Goal: Task Accomplishment & Management: Use online tool/utility

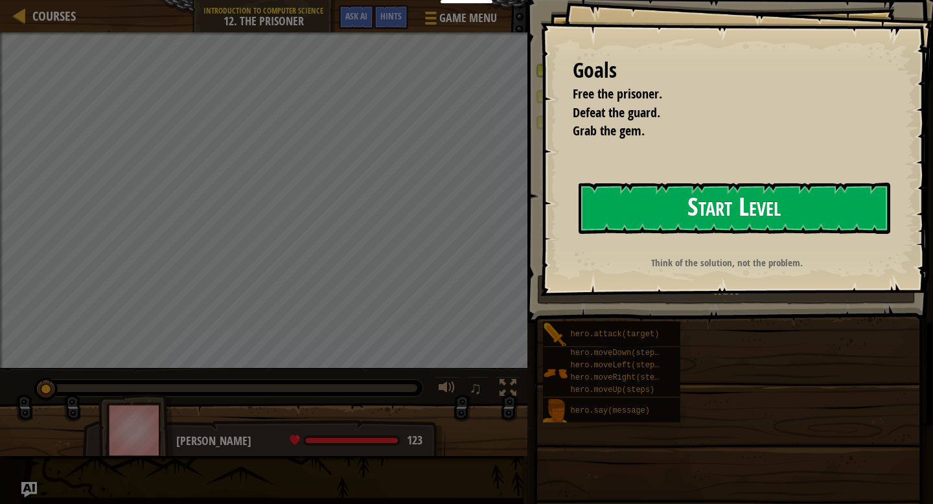
click at [804, 218] on button "Start Level" at bounding box center [735, 208] width 312 height 51
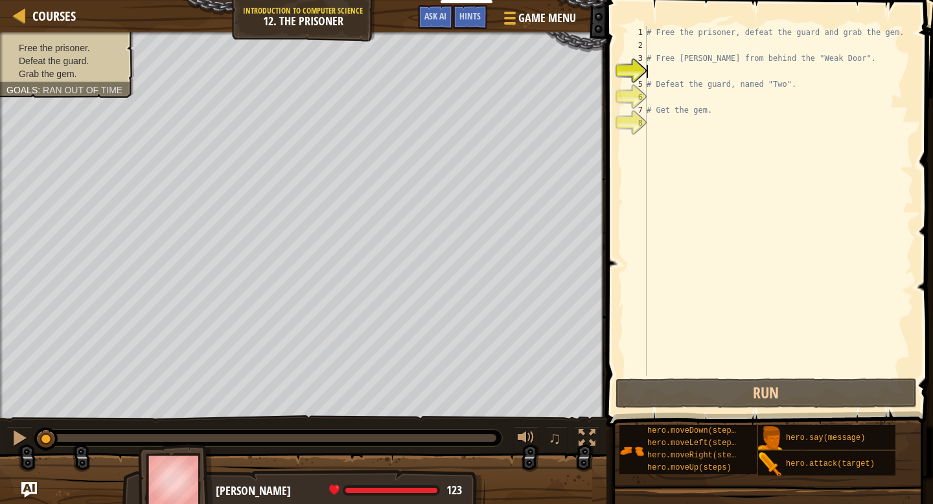
scroll to position [6, 0]
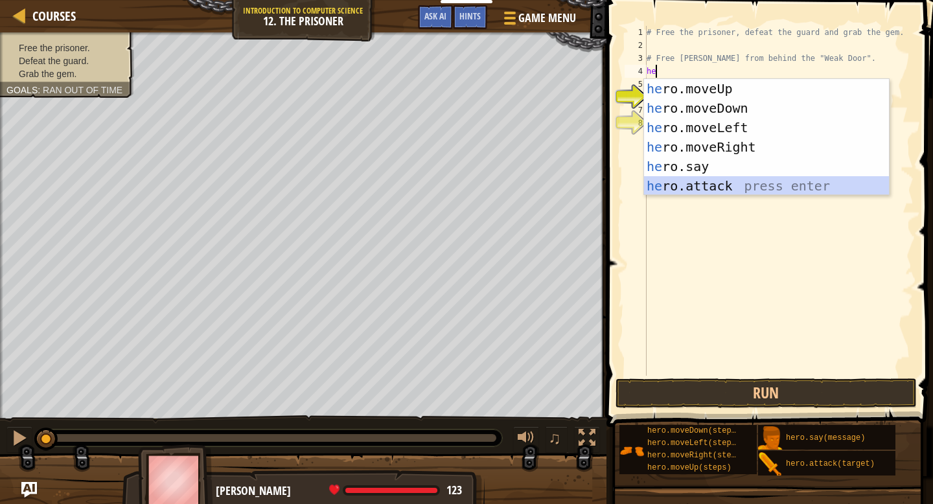
click at [741, 192] on div "he ro.moveUp press enter he ro.moveDown press enter he ro.moveLeft press enter …" at bounding box center [766, 157] width 245 height 156
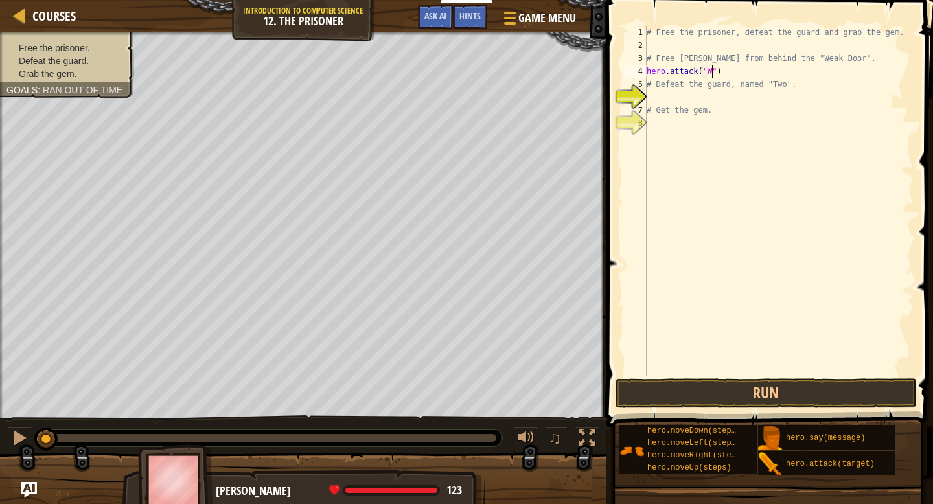
scroll to position [6, 5]
type textarea "hero.attack("Weak Door")"
click at [675, 97] on div "# Free the prisoner, defeat the guard and grab the gem. # Free [PERSON_NAME] fr…" at bounding box center [779, 214] width 270 height 376
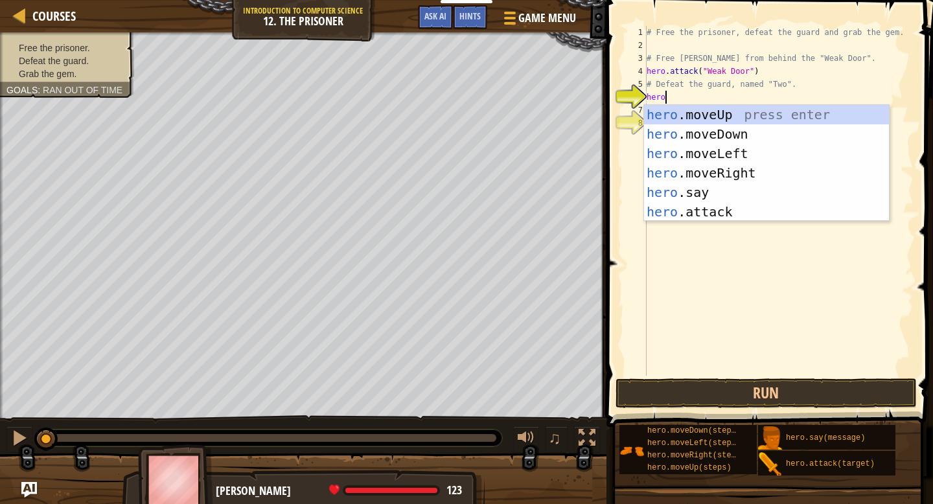
scroll to position [6, 1]
click at [698, 205] on div "hero .moveUp press enter hero .moveDown press enter hero .moveLeft press enter …" at bounding box center [766, 183] width 245 height 156
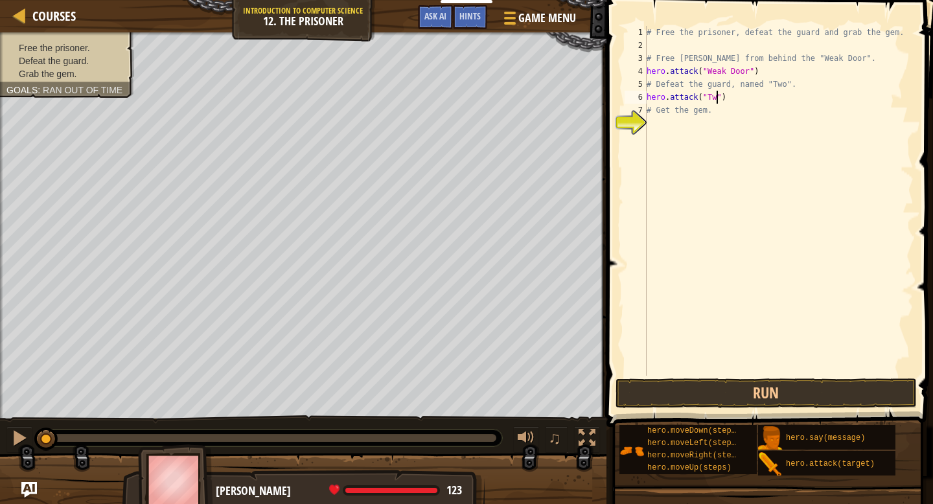
scroll to position [6, 6]
click at [736, 97] on div "# Free the prisoner, defeat the guard and grab the gem. # Free [PERSON_NAME] fr…" at bounding box center [779, 214] width 270 height 376
click at [747, 95] on div "# Free the prisoner, defeat the guard and grab the gem. # Free [PERSON_NAME] fr…" at bounding box center [779, 201] width 270 height 350
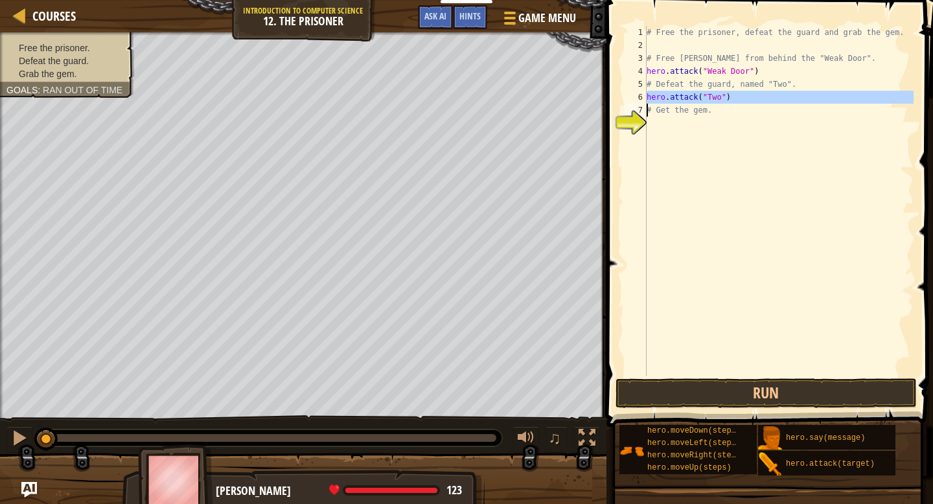
type textarea "hero.attack("Two")"
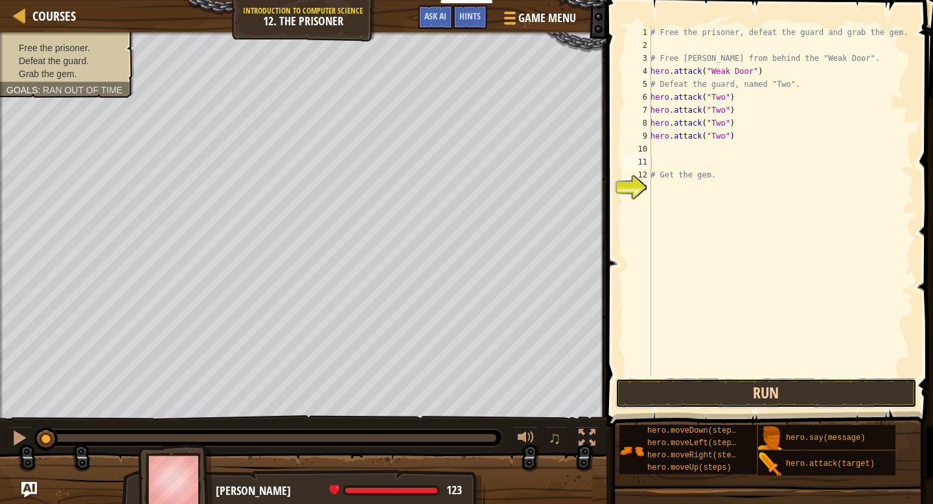
click at [712, 397] on button "Run" at bounding box center [767, 394] width 302 height 30
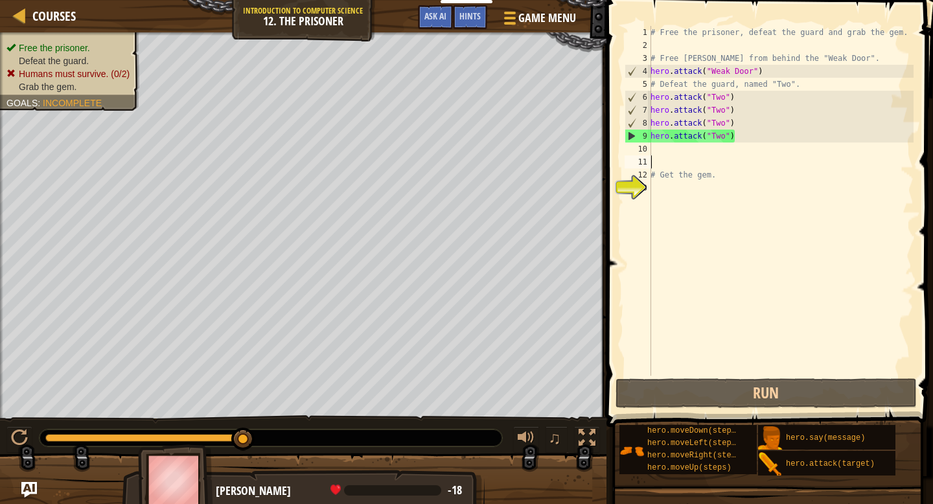
click at [778, 122] on div "# Free the prisoner, defeat the guard and grab the gem. # Free [PERSON_NAME] fr…" at bounding box center [781, 214] width 266 height 376
click at [754, 138] on div "# Free the prisoner, defeat the guard and grab the gem. # Free [PERSON_NAME] fr…" at bounding box center [781, 214] width 266 height 376
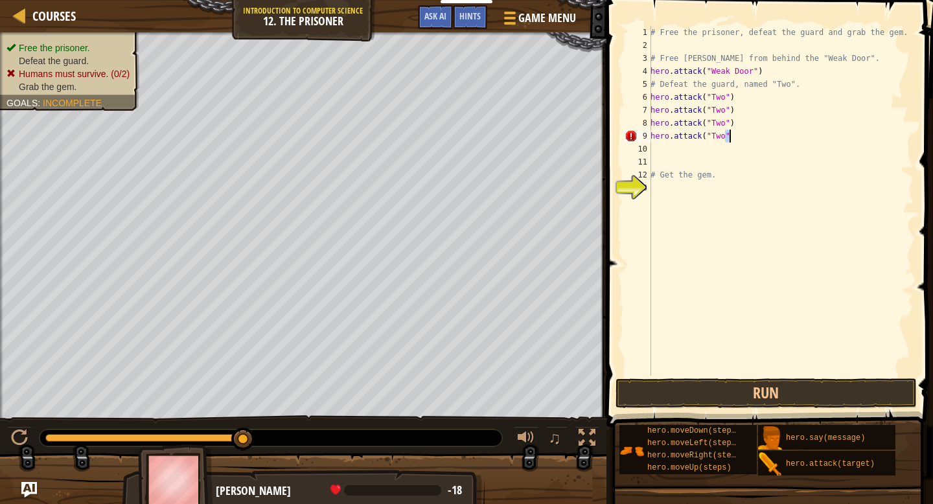
type textarea "hero.attack("Two")"
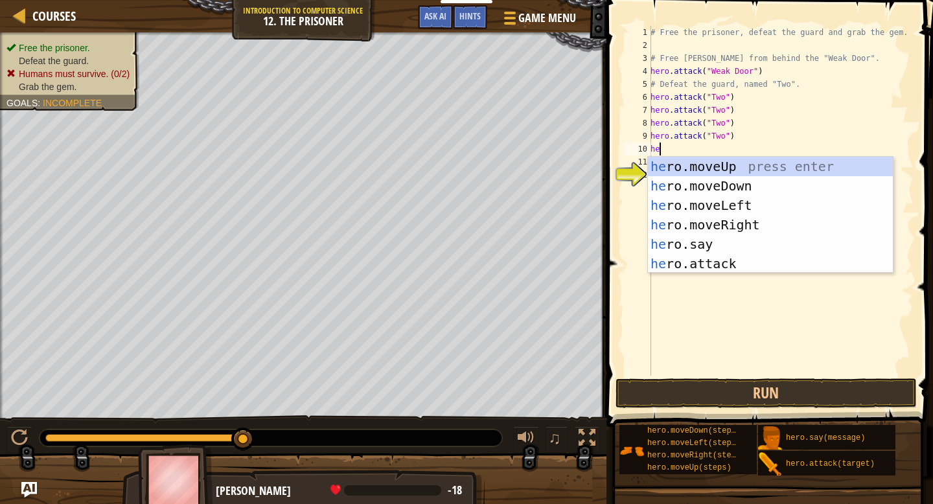
type textarea "her"
click at [726, 221] on div "her o.moveUp press enter her o.moveDown press enter her o.moveLeft press enter …" at bounding box center [770, 235] width 245 height 156
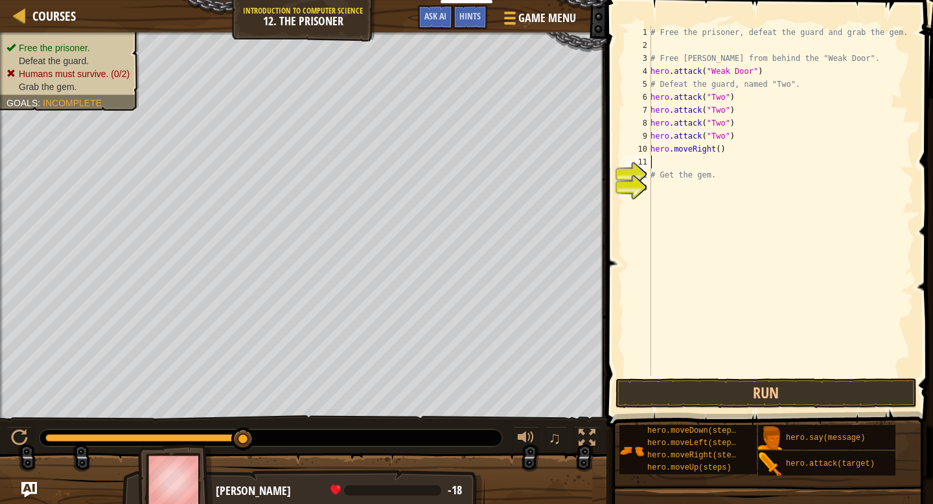
scroll to position [6, 0]
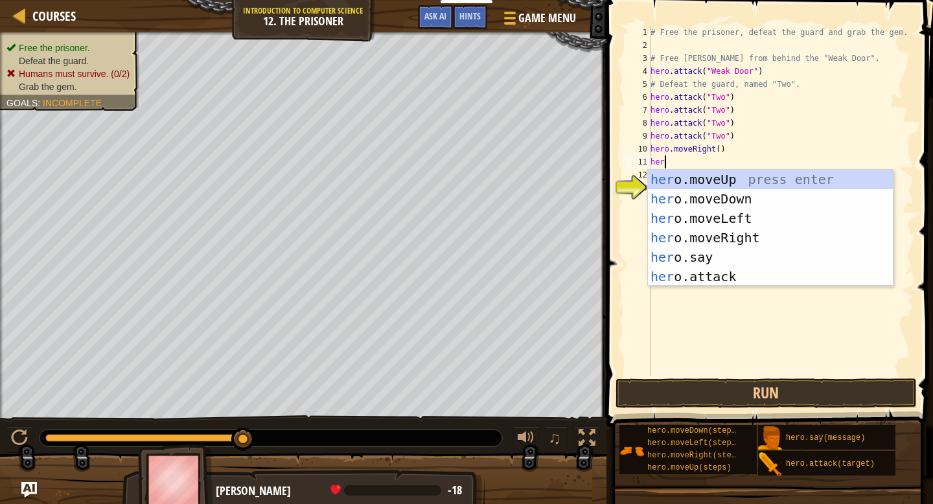
type textarea "hero"
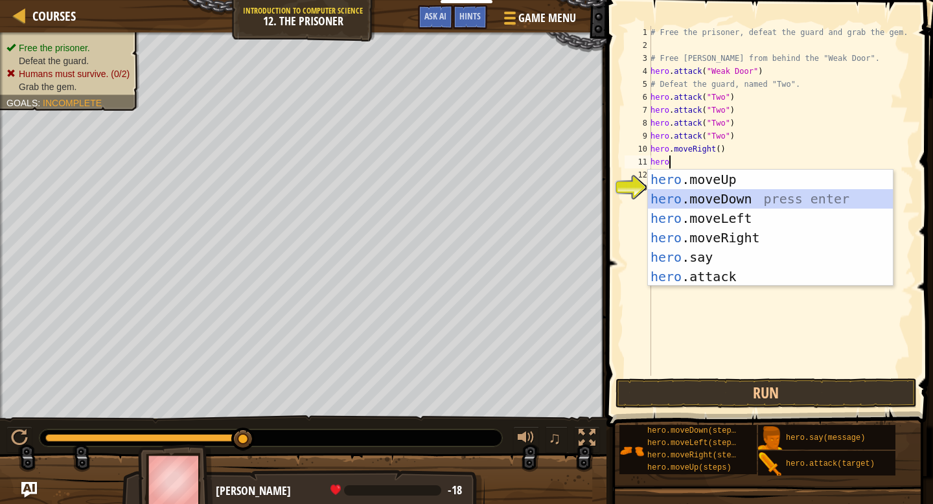
click at [718, 202] on div "hero .moveUp press enter hero .moveDown press enter hero .moveLeft press enter …" at bounding box center [770, 248] width 245 height 156
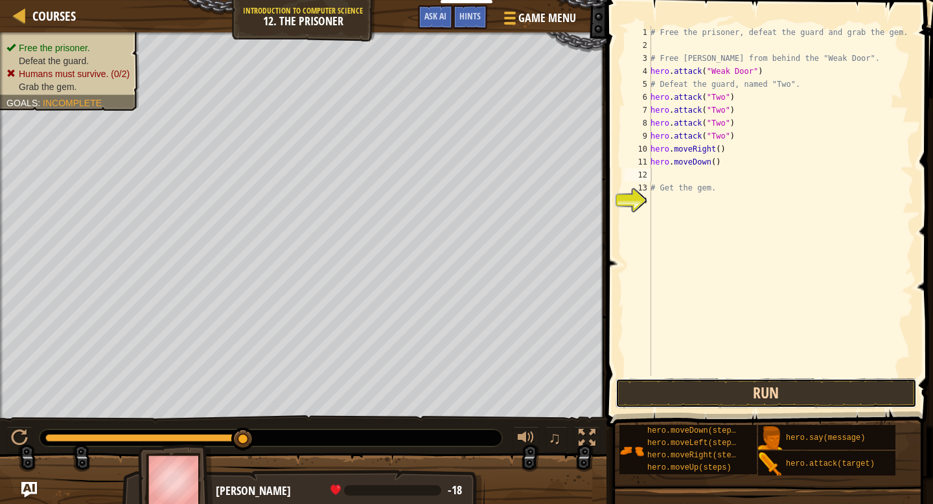
click at [697, 389] on button "Run" at bounding box center [767, 394] width 302 height 30
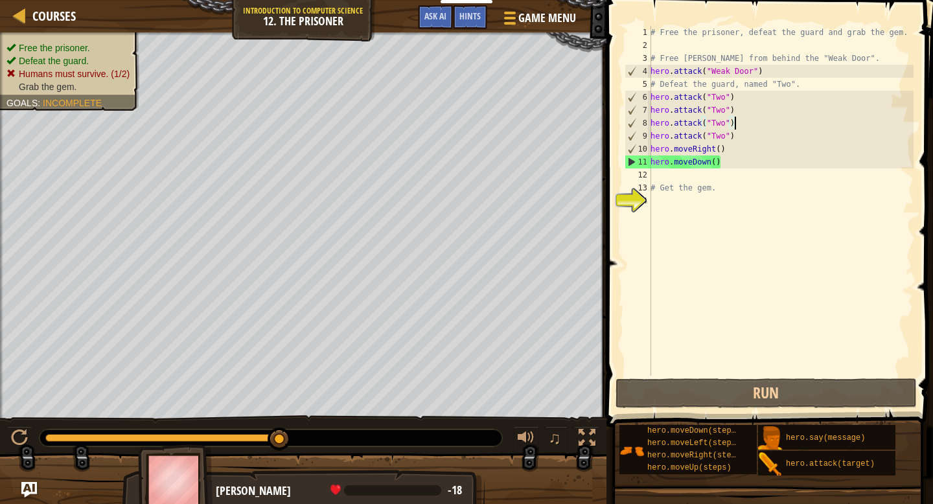
click at [756, 126] on div "# Free the prisoner, defeat the guard and grab the gem. # Free [PERSON_NAME] fr…" at bounding box center [781, 214] width 266 height 376
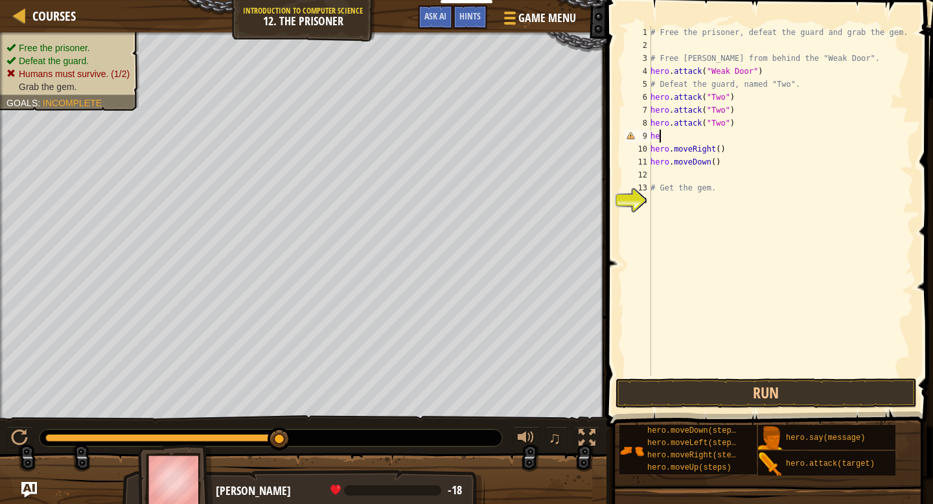
type textarea "h"
type textarea "hero.attack("Two")"
click at [710, 194] on div "# Free the prisoner, defeat the guard and grab the gem. # Free [PERSON_NAME] fr…" at bounding box center [781, 214] width 266 height 376
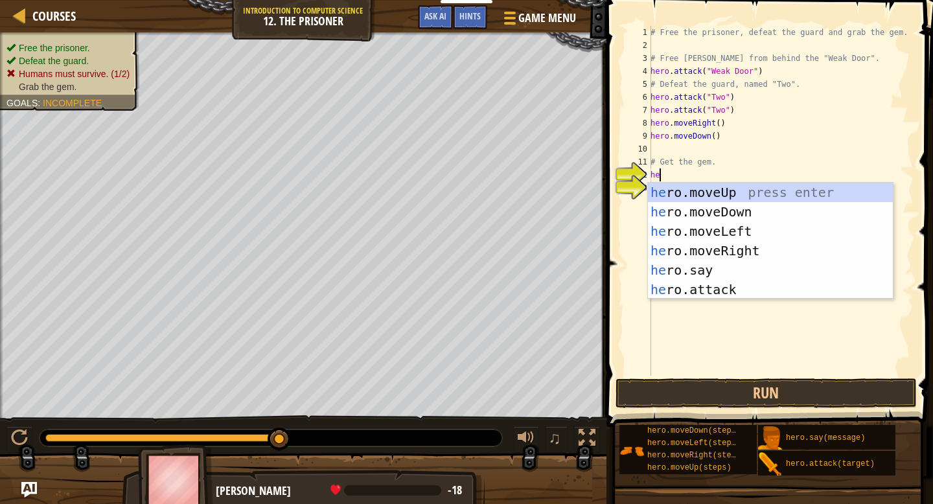
type textarea "her"
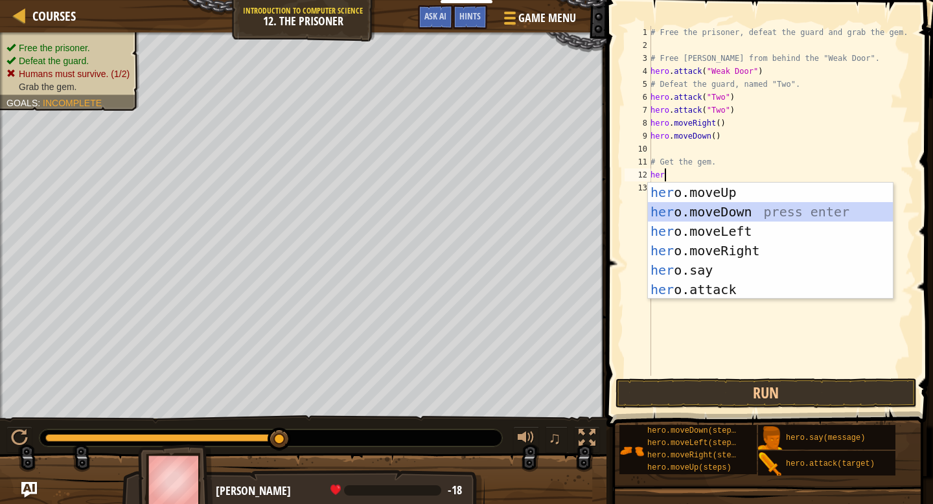
click at [699, 218] on div "her o.moveUp press enter her o.moveDown press enter her o.moveLeft press enter …" at bounding box center [770, 261] width 245 height 156
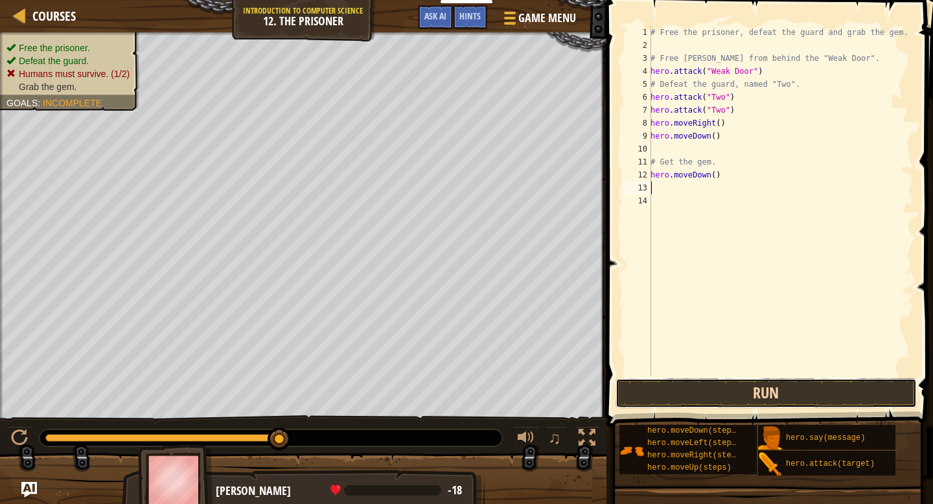
click at [767, 388] on button "Run" at bounding box center [767, 394] width 302 height 30
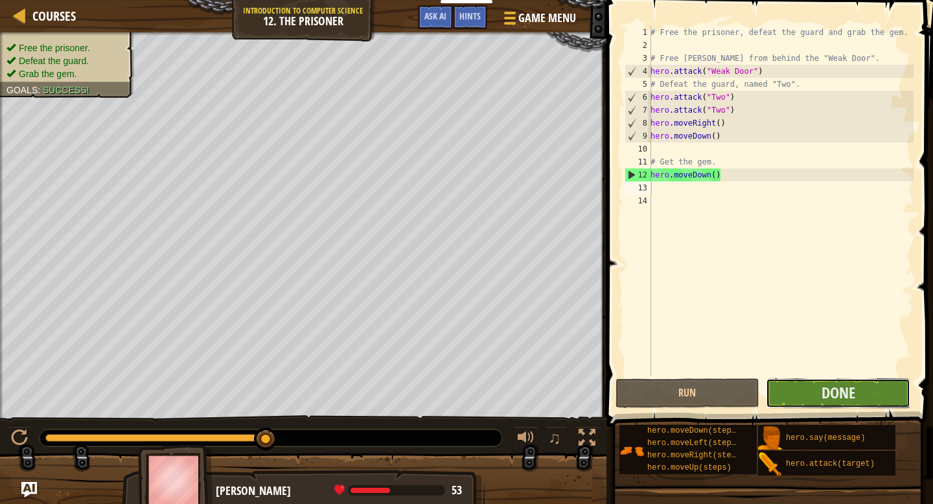
click at [813, 390] on button "Done" at bounding box center [838, 394] width 145 height 30
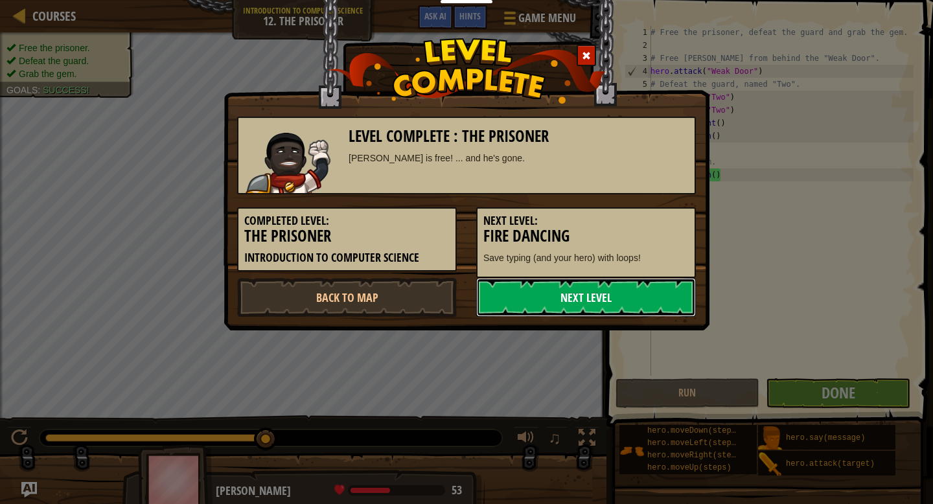
click at [654, 301] on link "Next Level" at bounding box center [586, 297] width 220 height 39
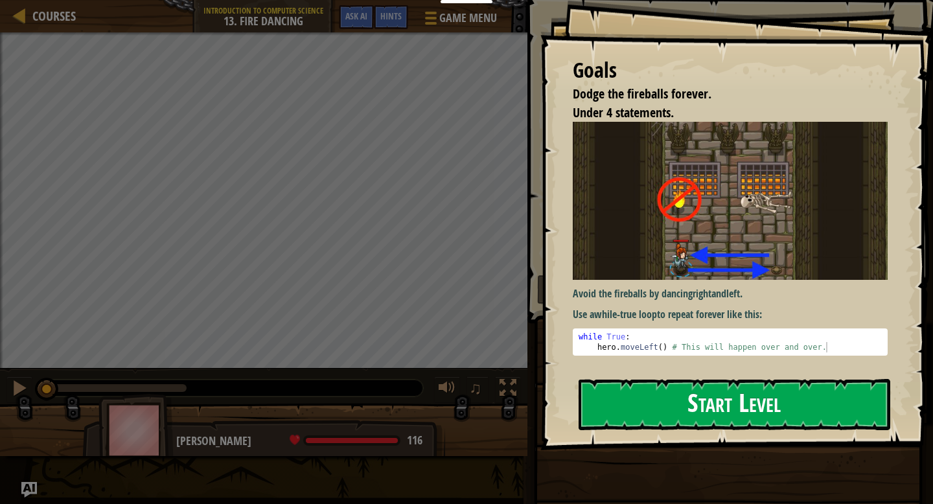
click at [685, 399] on button "Start Level" at bounding box center [735, 404] width 312 height 51
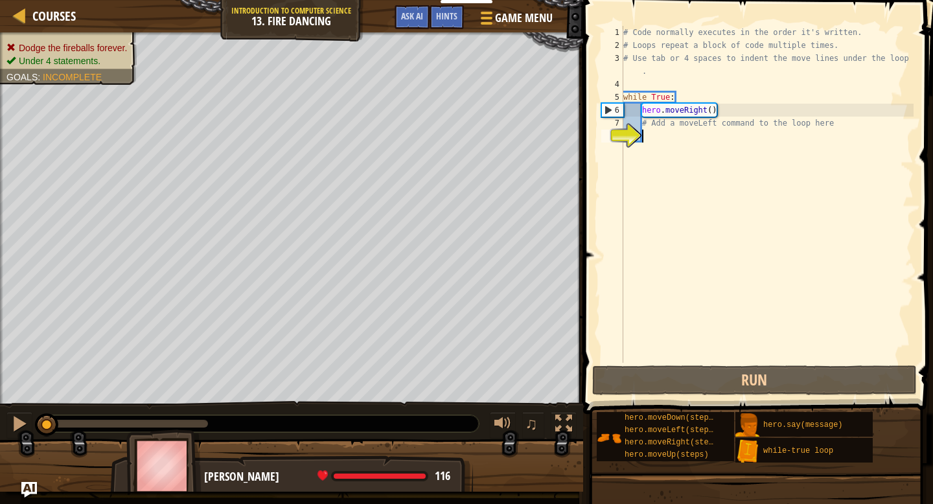
click at [47, 3] on div "Courses" at bounding box center [51, 16] width 50 height 32
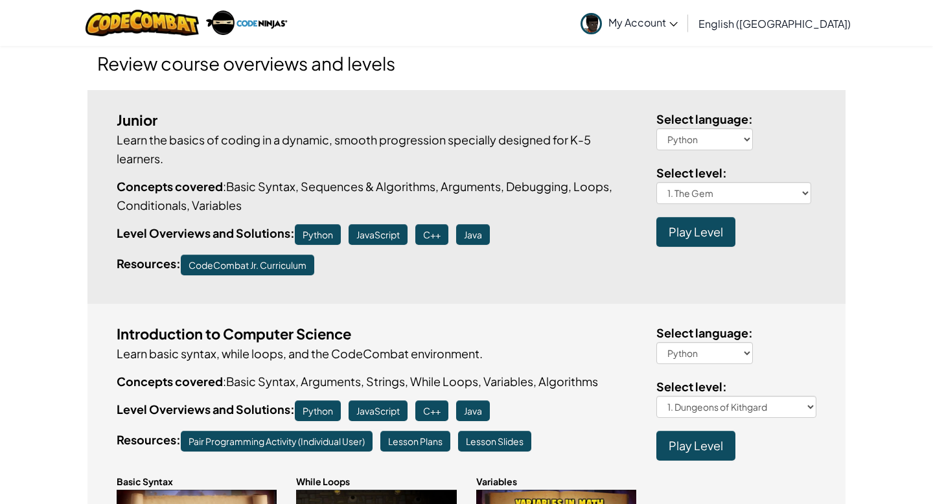
scroll to position [238, 0]
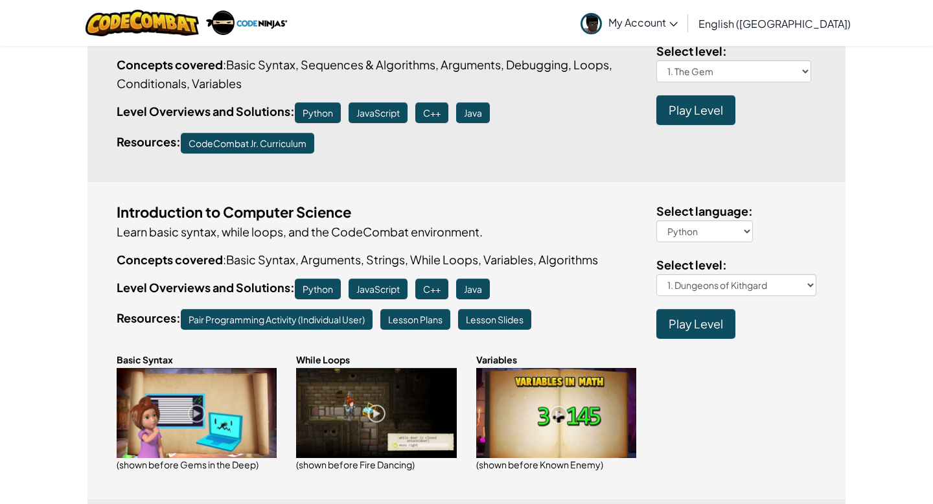
click at [688, 326] on span "Play Level" at bounding box center [696, 323] width 54 height 15
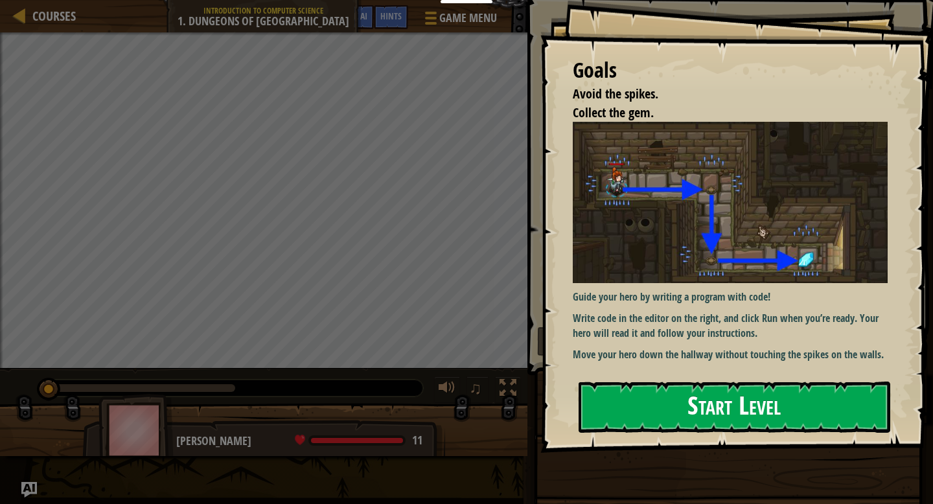
click at [697, 405] on button "Start Level" at bounding box center [735, 407] width 312 height 51
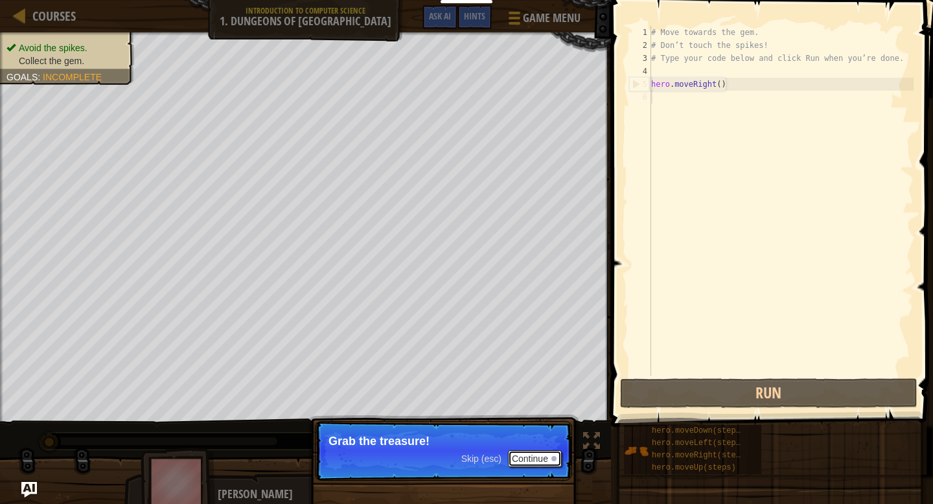
click at [547, 452] on button "Continue" at bounding box center [535, 458] width 54 height 17
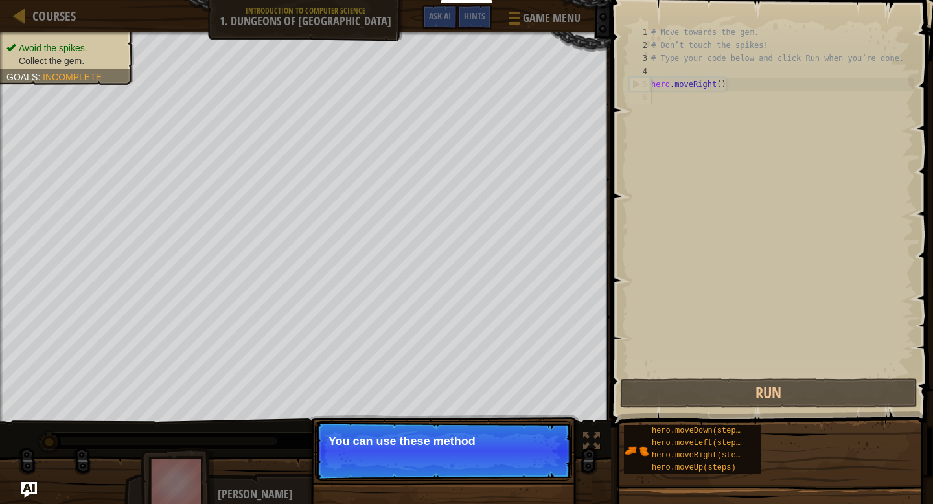
click at [544, 461] on p "Skip (esc) Continue You can use these method" at bounding box center [443, 451] width 257 height 60
click at [531, 454] on button "Continue" at bounding box center [535, 458] width 54 height 17
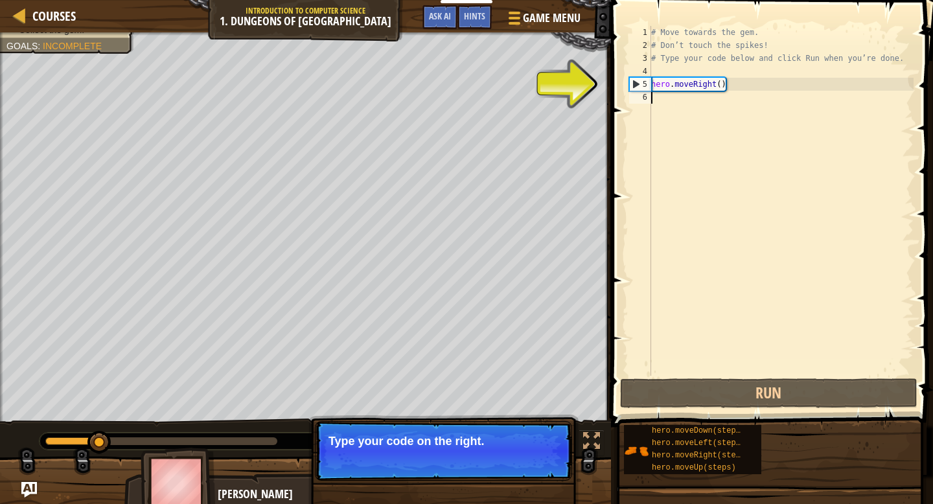
click at [815, 110] on div "# Move towards the gem. # Don’t touch the spikes! # Type your code below and cl…" at bounding box center [781, 214] width 265 height 376
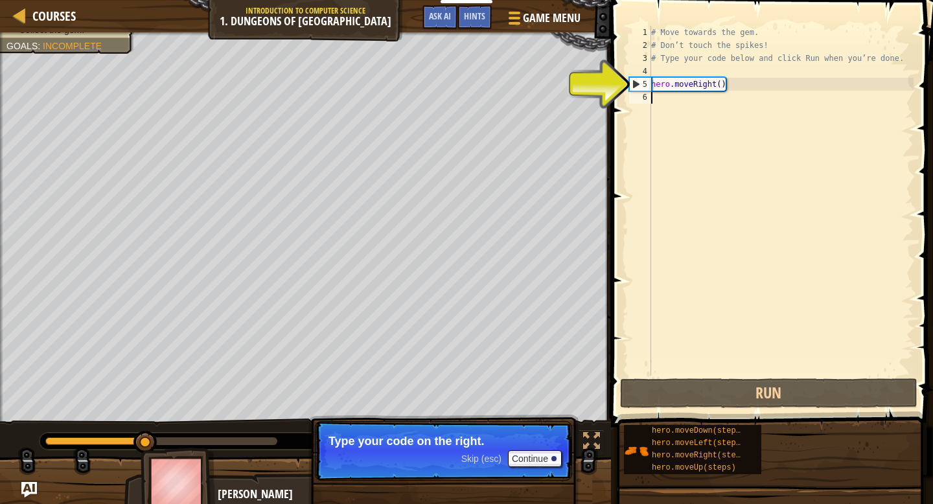
click at [771, 93] on div "# Move towards the gem. # Don’t touch the spikes! # Type your code below and cl…" at bounding box center [781, 214] width 265 height 376
click at [762, 80] on div "# Move towards the gem. # Don’t touch the spikes! # Type your code below and cl…" at bounding box center [781, 214] width 265 height 376
type textarea "hero.moveRight()"
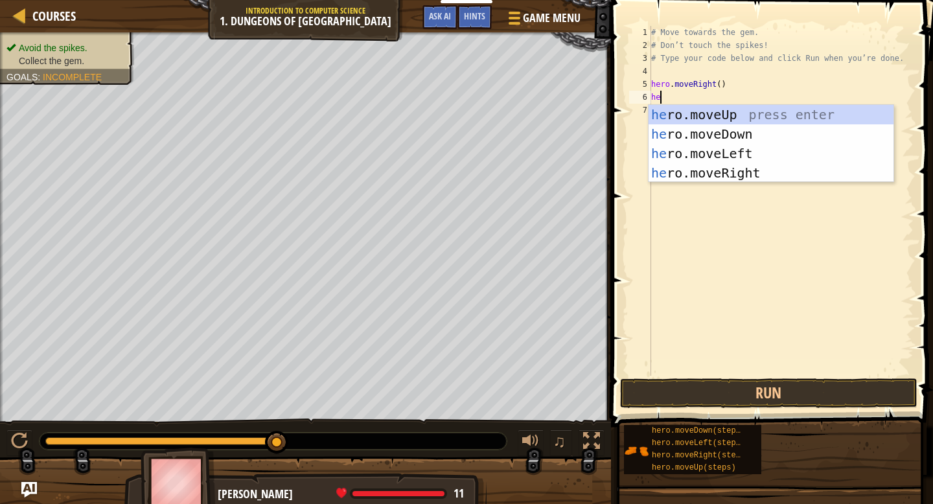
type textarea "her"
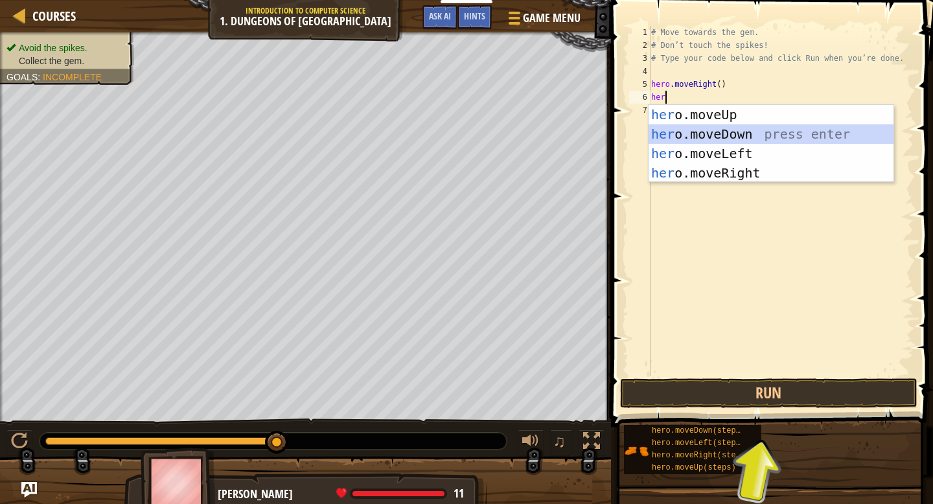
click at [755, 137] on div "her o.moveUp press enter her o.moveDown press enter her o.moveLeft press enter …" at bounding box center [771, 163] width 245 height 117
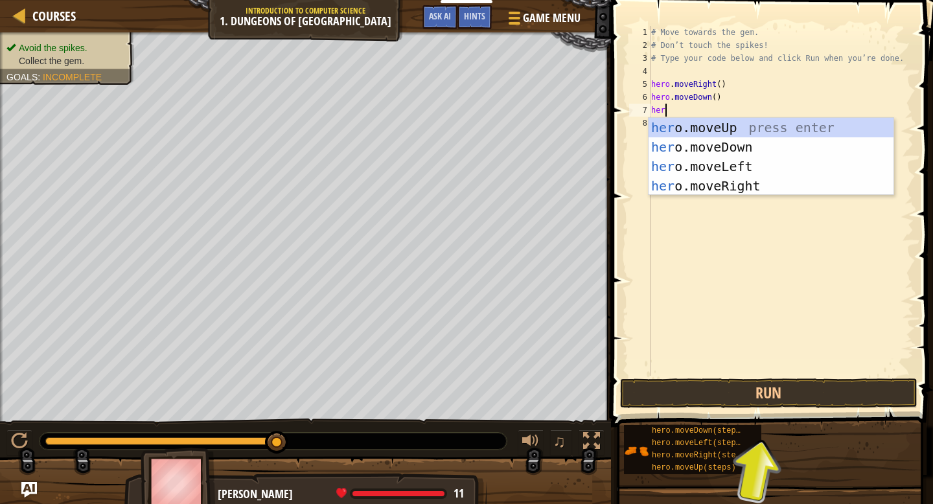
type textarea "hero"
click at [745, 181] on div "hero .moveUp press enter hero .moveDown press enter hero .moveLeft press enter …" at bounding box center [771, 176] width 245 height 117
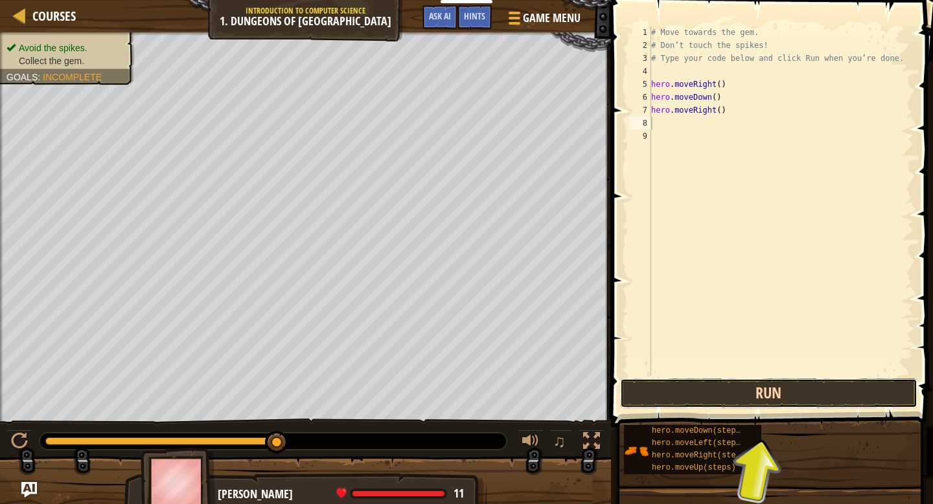
click at [748, 403] on button "Run" at bounding box center [768, 394] width 297 height 30
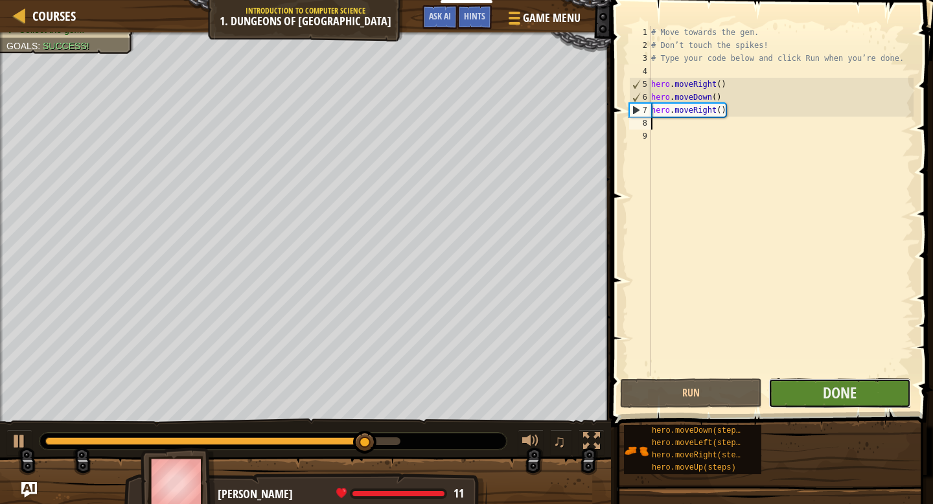
click at [804, 383] on button "Done" at bounding box center [840, 394] width 142 height 30
